Goal: Information Seeking & Learning: Learn about a topic

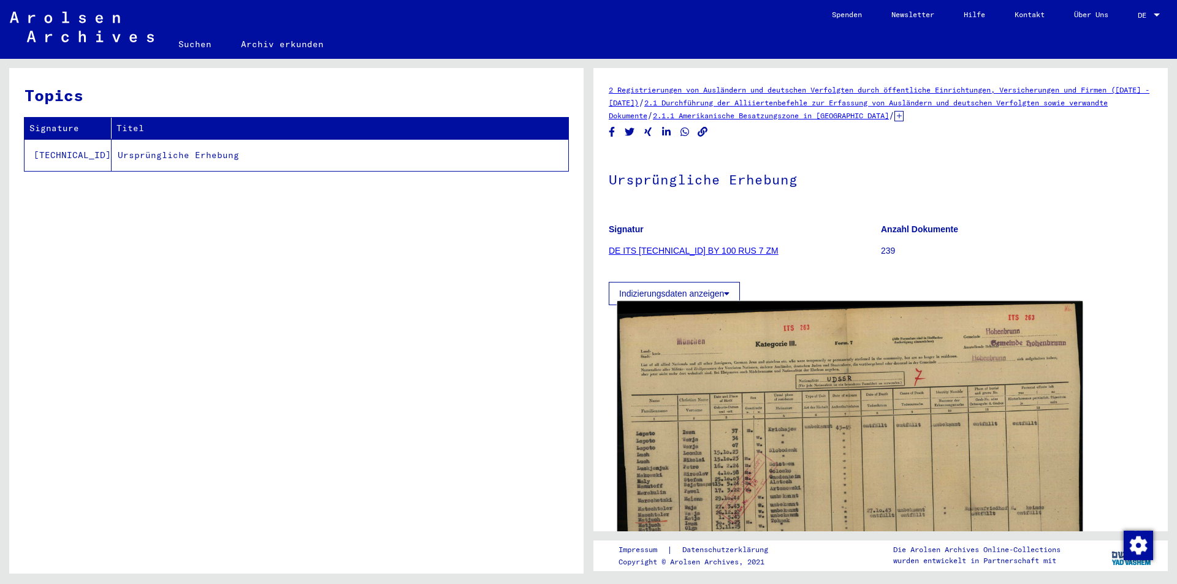
click at [857, 462] on img at bounding box center [850, 485] width 465 height 367
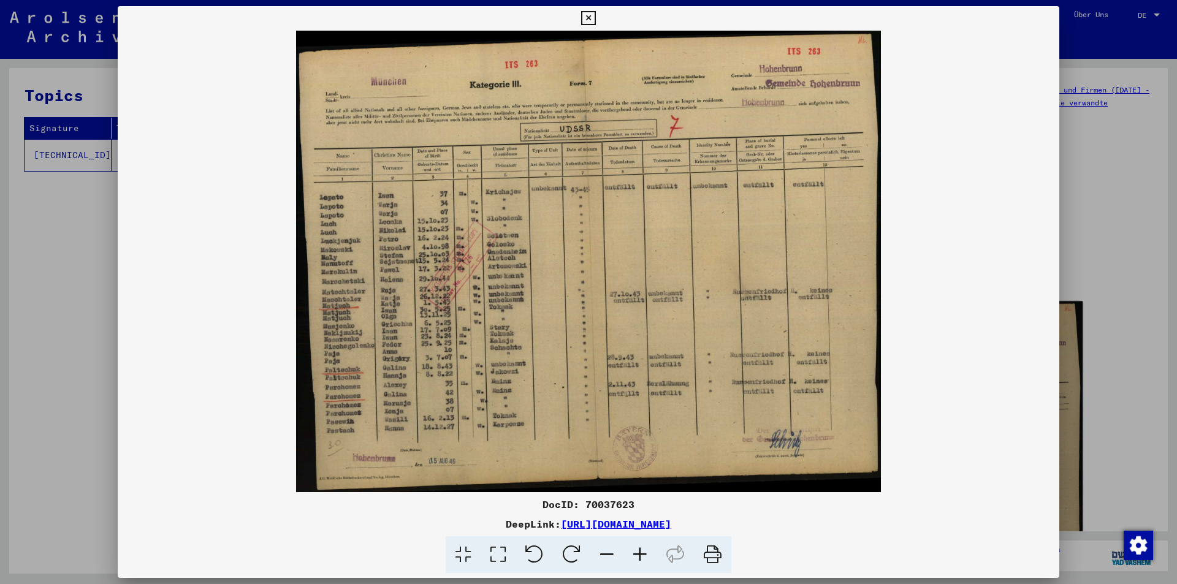
click at [857, 462] on div "DocID: 70037623 DeepLink: [URL][DOMAIN_NAME]" at bounding box center [589, 290] width 942 height 568
click at [595, 19] on icon at bounding box center [588, 18] width 14 height 15
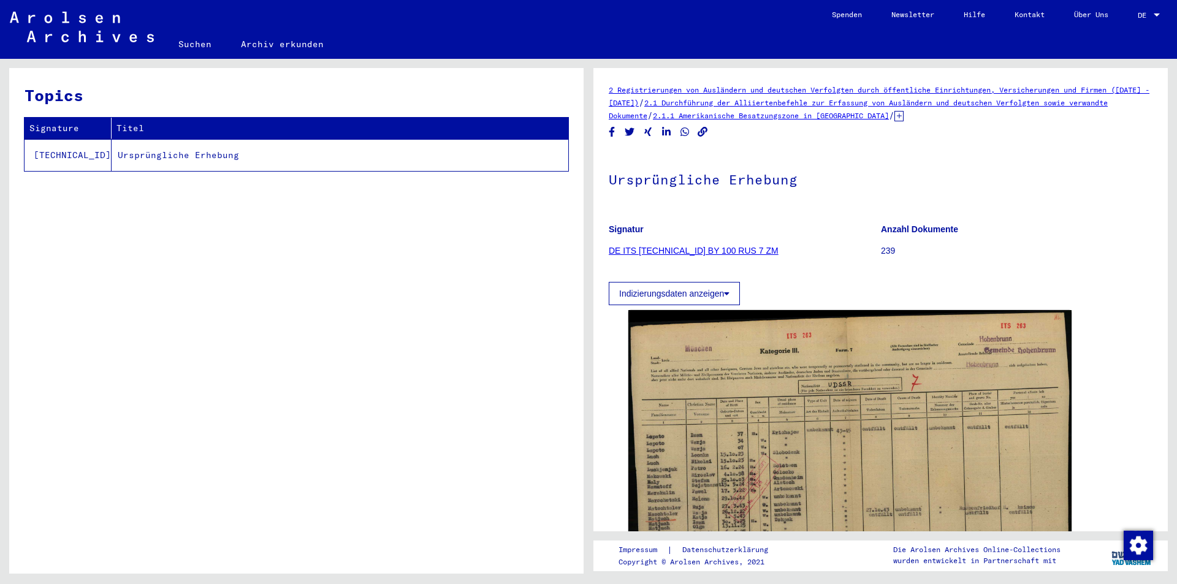
click at [755, 117] on link "2.1.1 Amerikanische Besatzungszone in [GEOGRAPHIC_DATA]" at bounding box center [771, 115] width 236 height 9
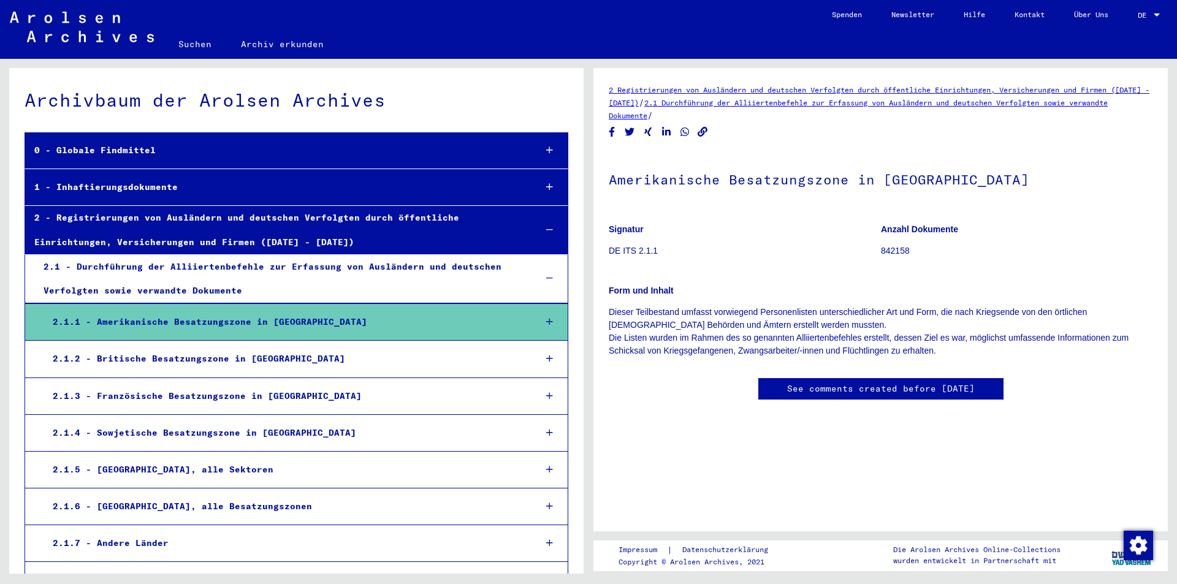
click at [546, 323] on icon at bounding box center [549, 322] width 7 height 9
click at [545, 323] on icon at bounding box center [550, 321] width 11 height 11
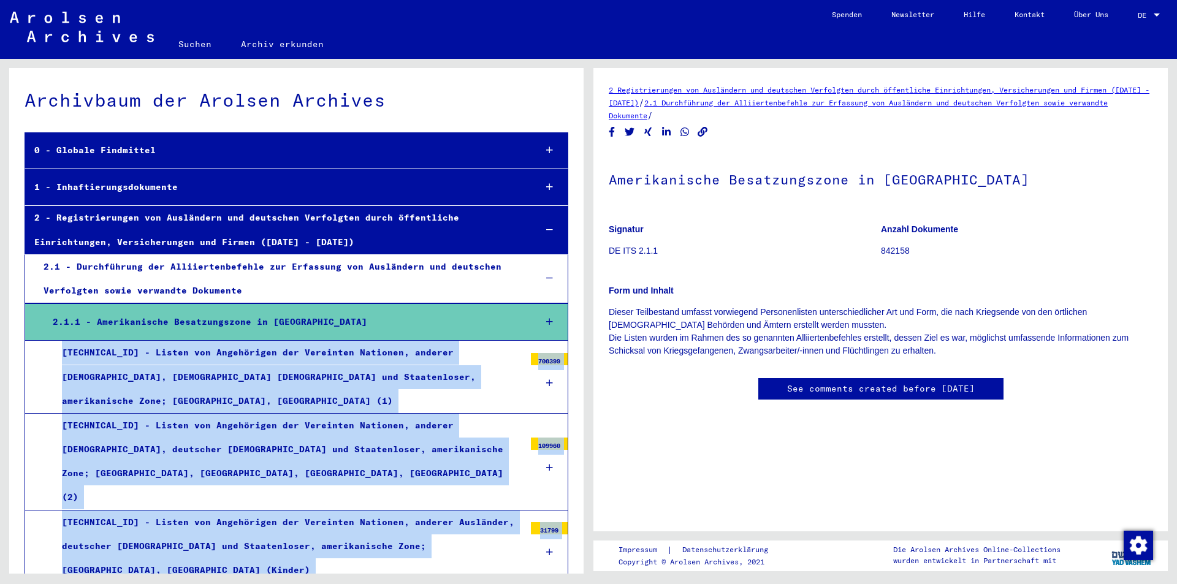
click at [385, 449] on div "[TECHNICAL_ID] - Listen von Angehörigen der Vereinten Nationen, anderer [DEMOGR…" at bounding box center [289, 462] width 472 height 96
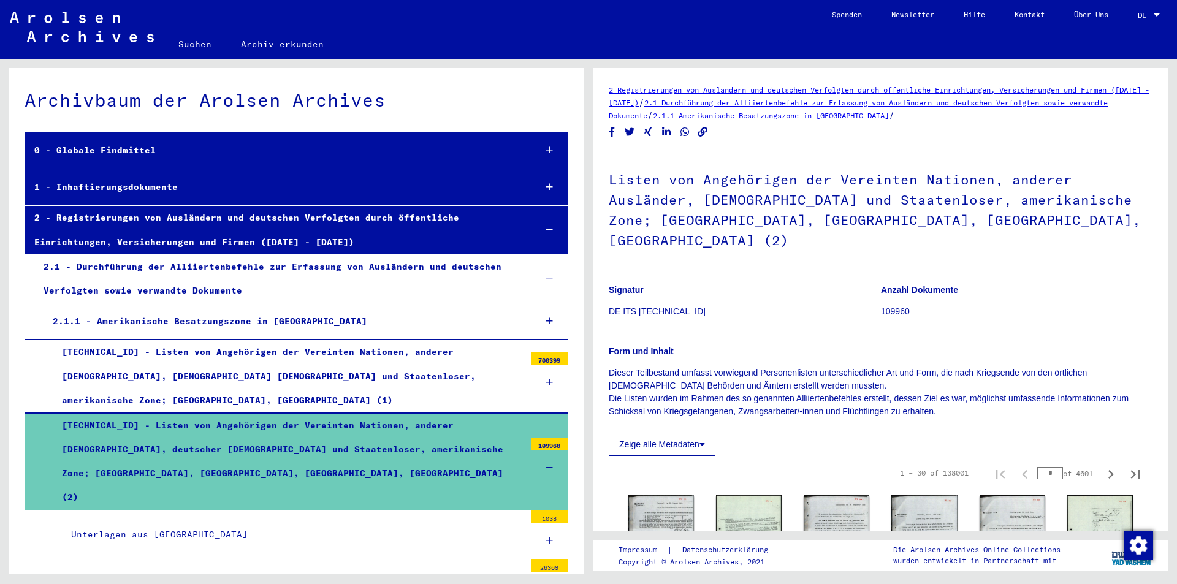
click at [546, 378] on icon at bounding box center [549, 382] width 7 height 9
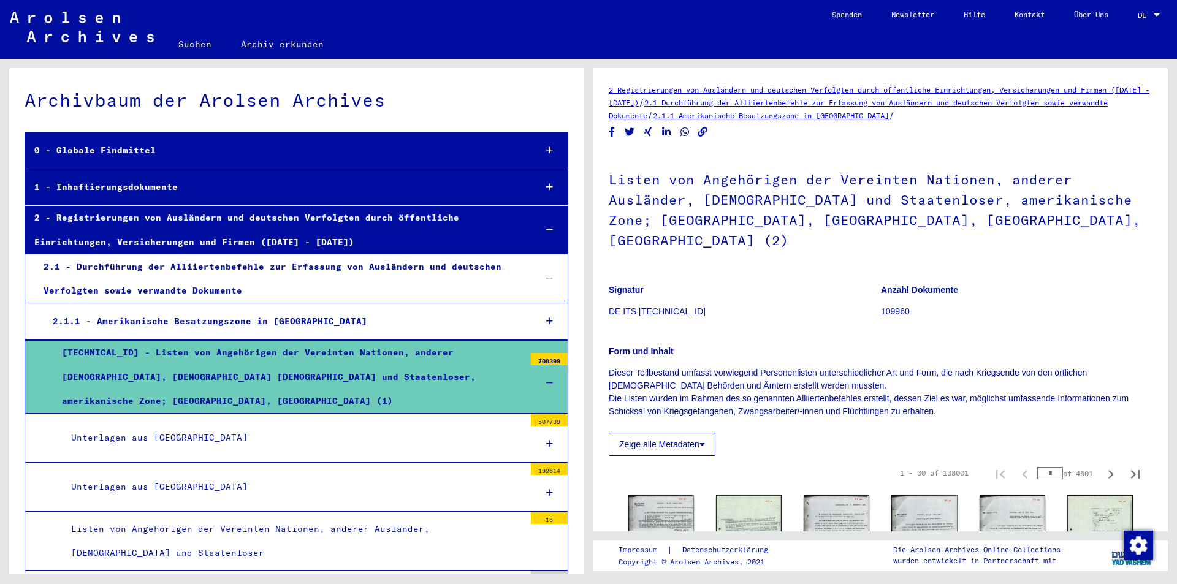
click at [546, 440] on icon at bounding box center [549, 444] width 7 height 9
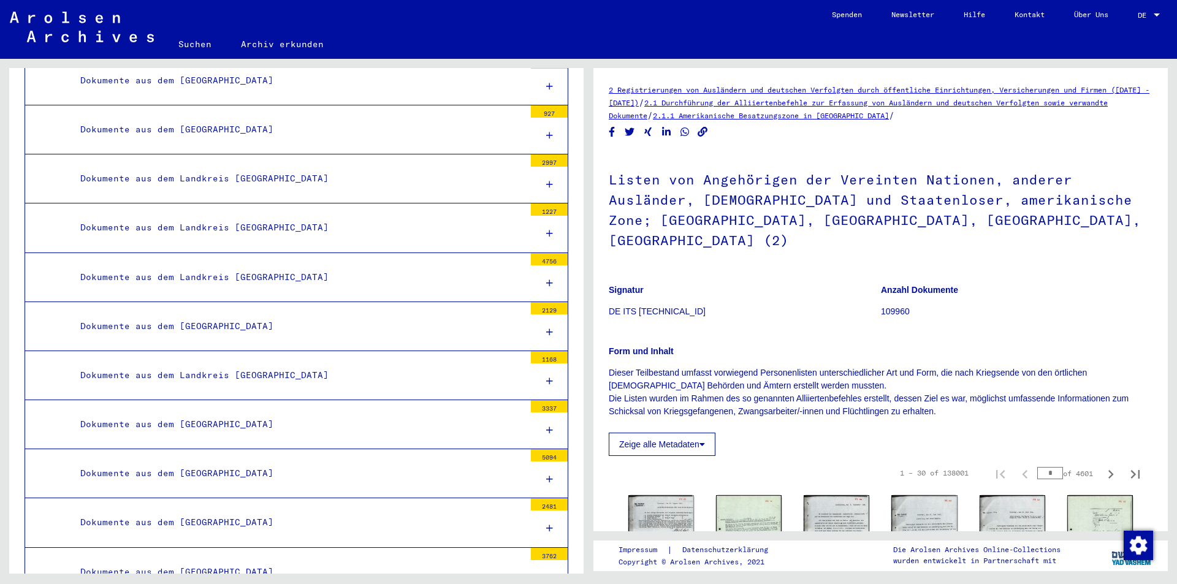
scroll to position [5049, 0]
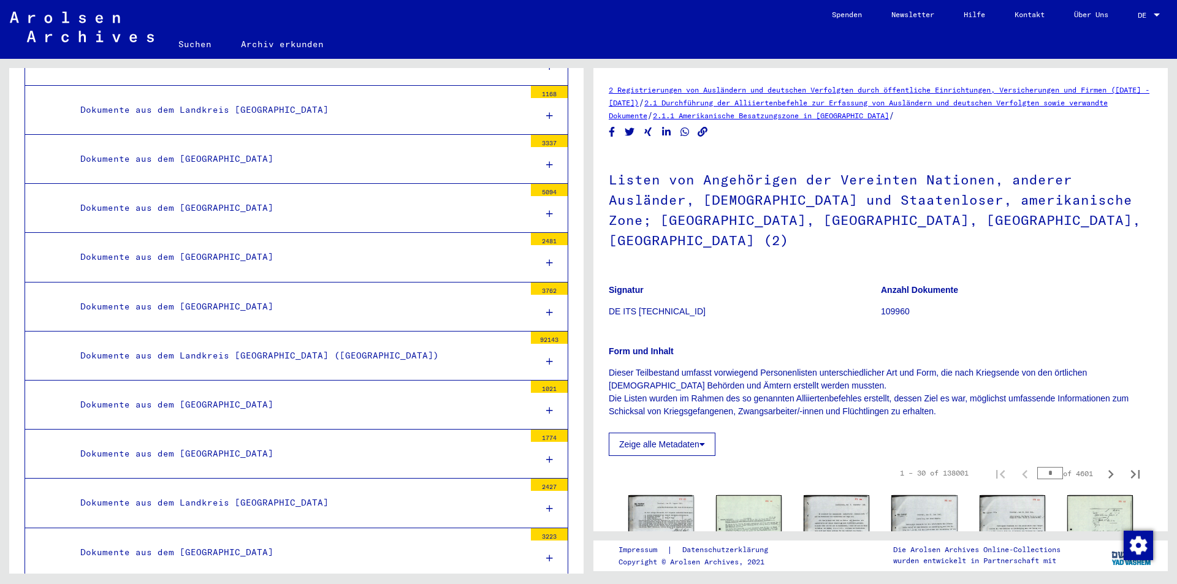
click at [546, 358] on icon at bounding box center [549, 362] width 7 height 9
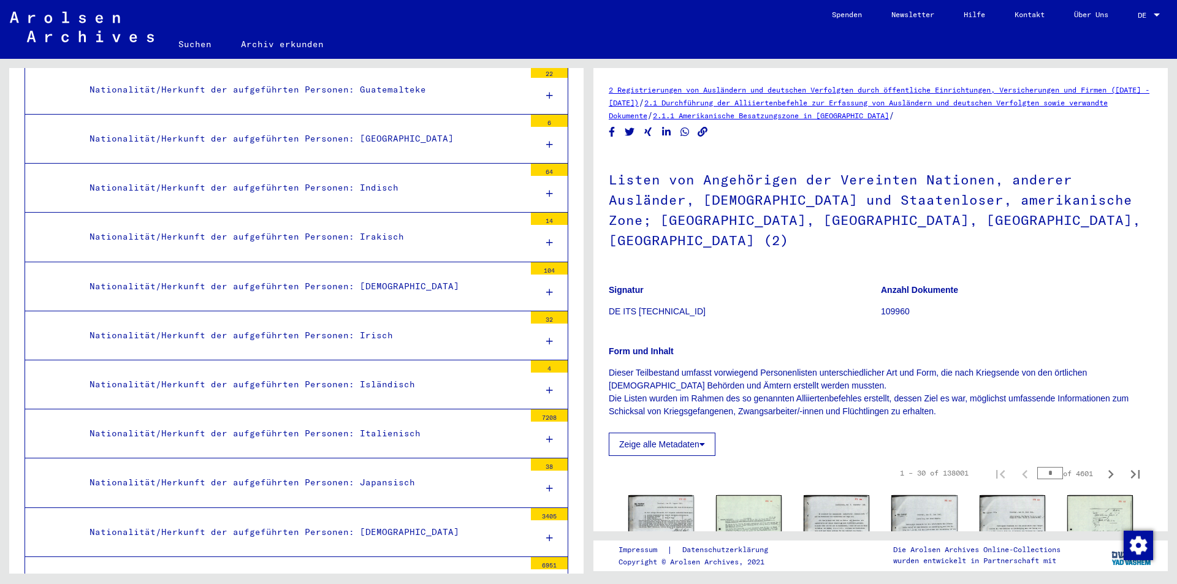
scroll to position [6908, 0]
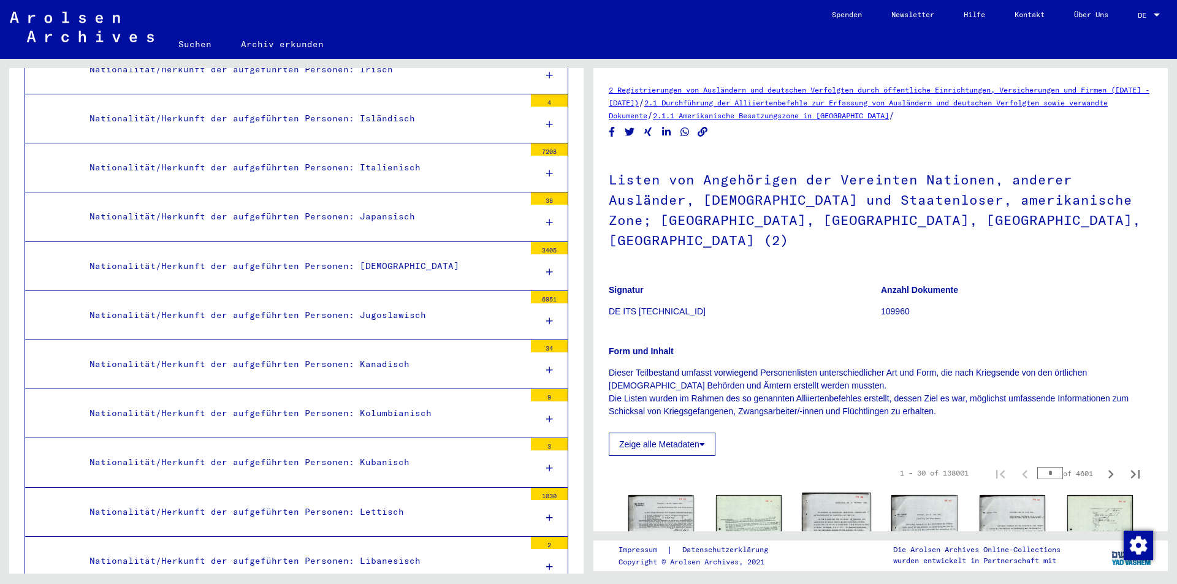
click at [834, 511] on img at bounding box center [837, 541] width 69 height 96
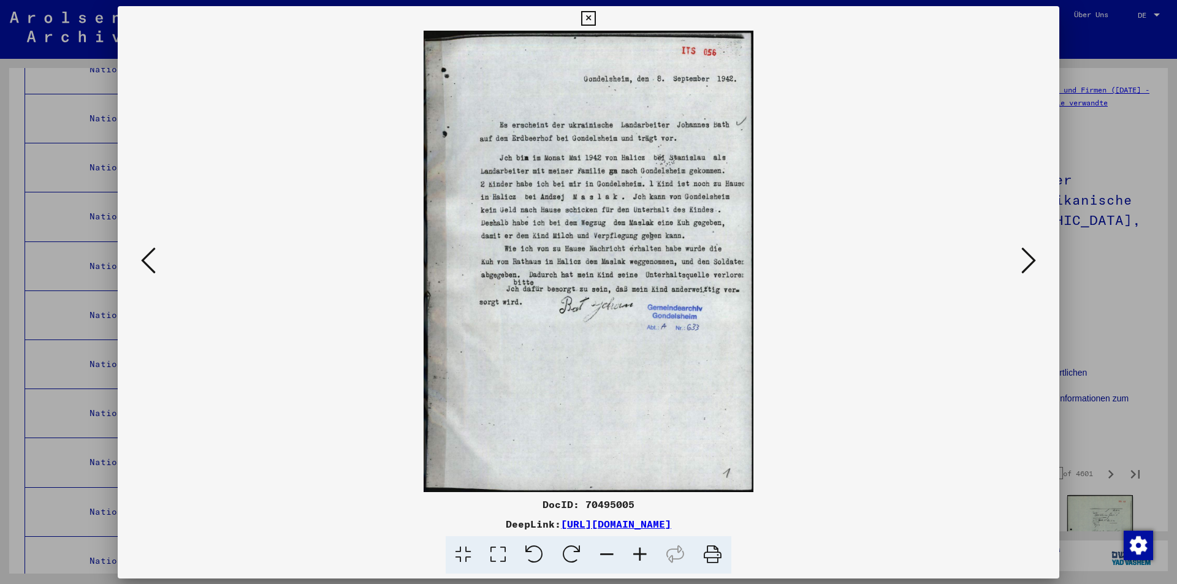
click at [834, 511] on div "DocID: 70495005 DeepLink: [URL][DOMAIN_NAME]" at bounding box center [589, 292] width 942 height 573
click at [671, 524] on link "[URL][DOMAIN_NAME]" at bounding box center [616, 524] width 110 height 12
